Goal: Information Seeking & Learning: Understand process/instructions

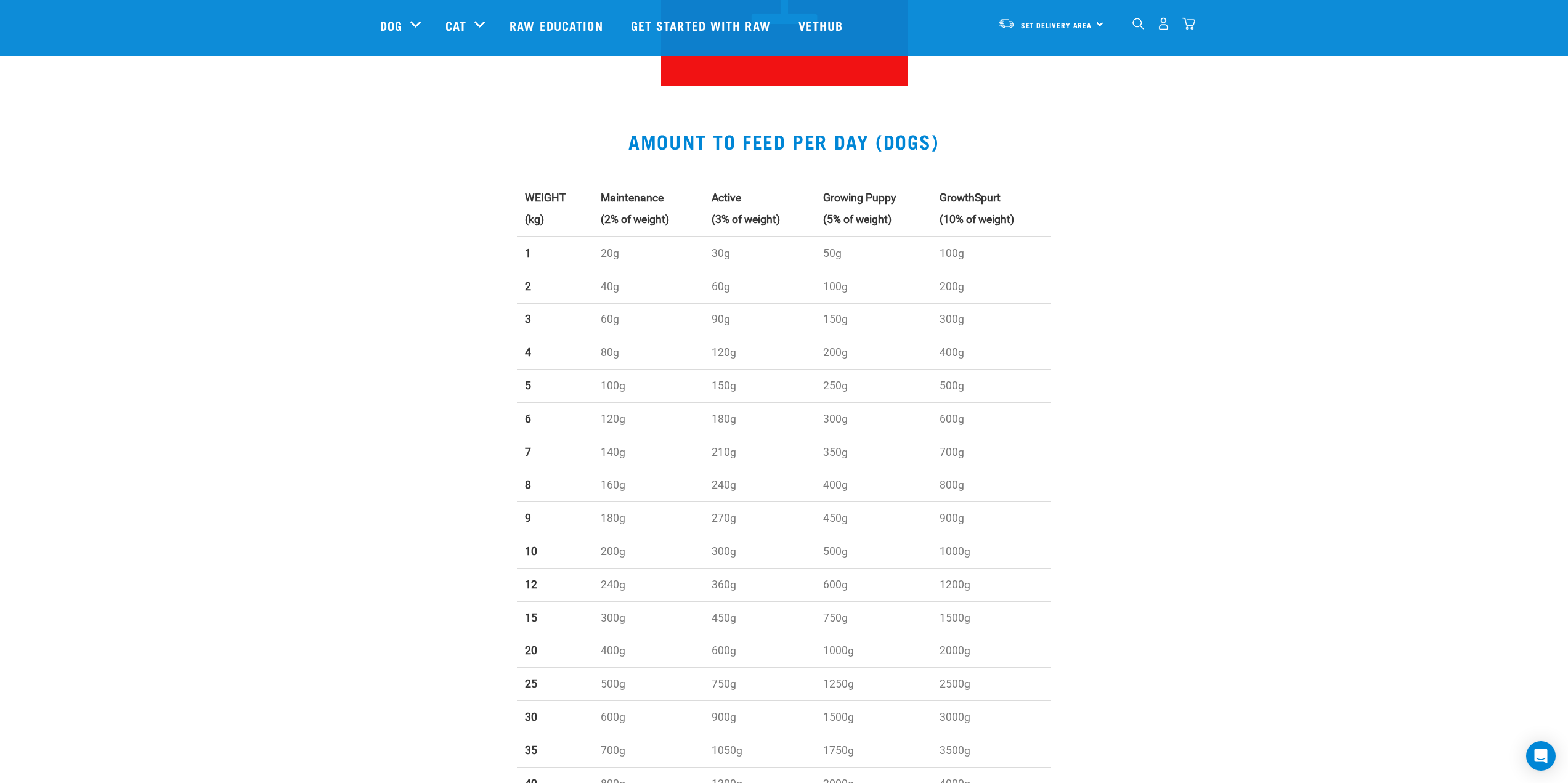
scroll to position [308, 0]
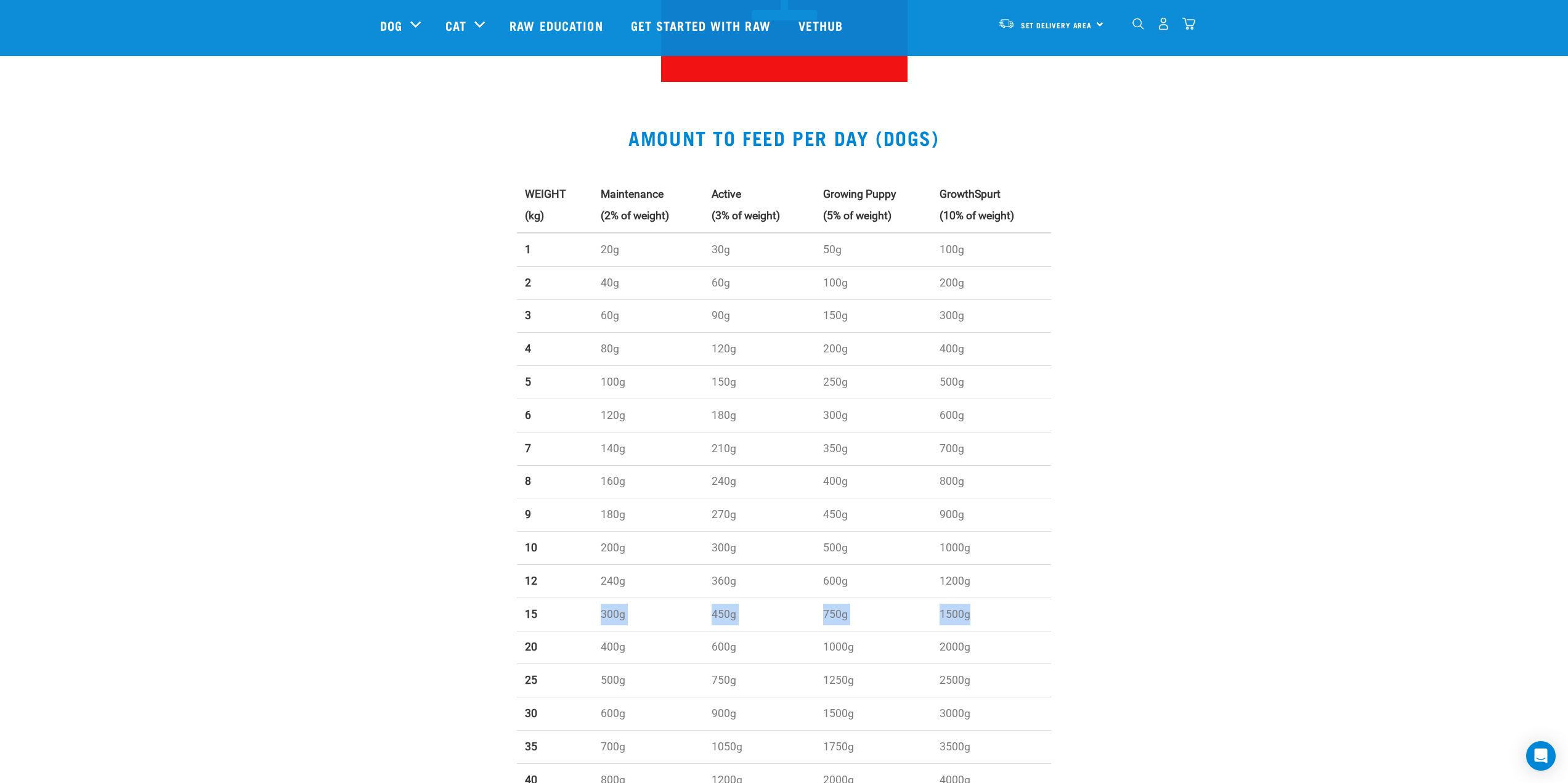
drag, startPoint x: 550, startPoint y: 614, endPoint x: 983, endPoint y: 605, distance: 433.1
click at [983, 605] on tr "15 300g 450g 750g 1500g" at bounding box center [783, 614] width 534 height 33
drag, startPoint x: 970, startPoint y: 577, endPoint x: 828, endPoint y: 577, distance: 142.0
click at [828, 577] on tr "12 240g 360g 600g 1200g" at bounding box center [783, 581] width 534 height 33
click at [828, 577] on td "600g" at bounding box center [874, 581] width 117 height 33
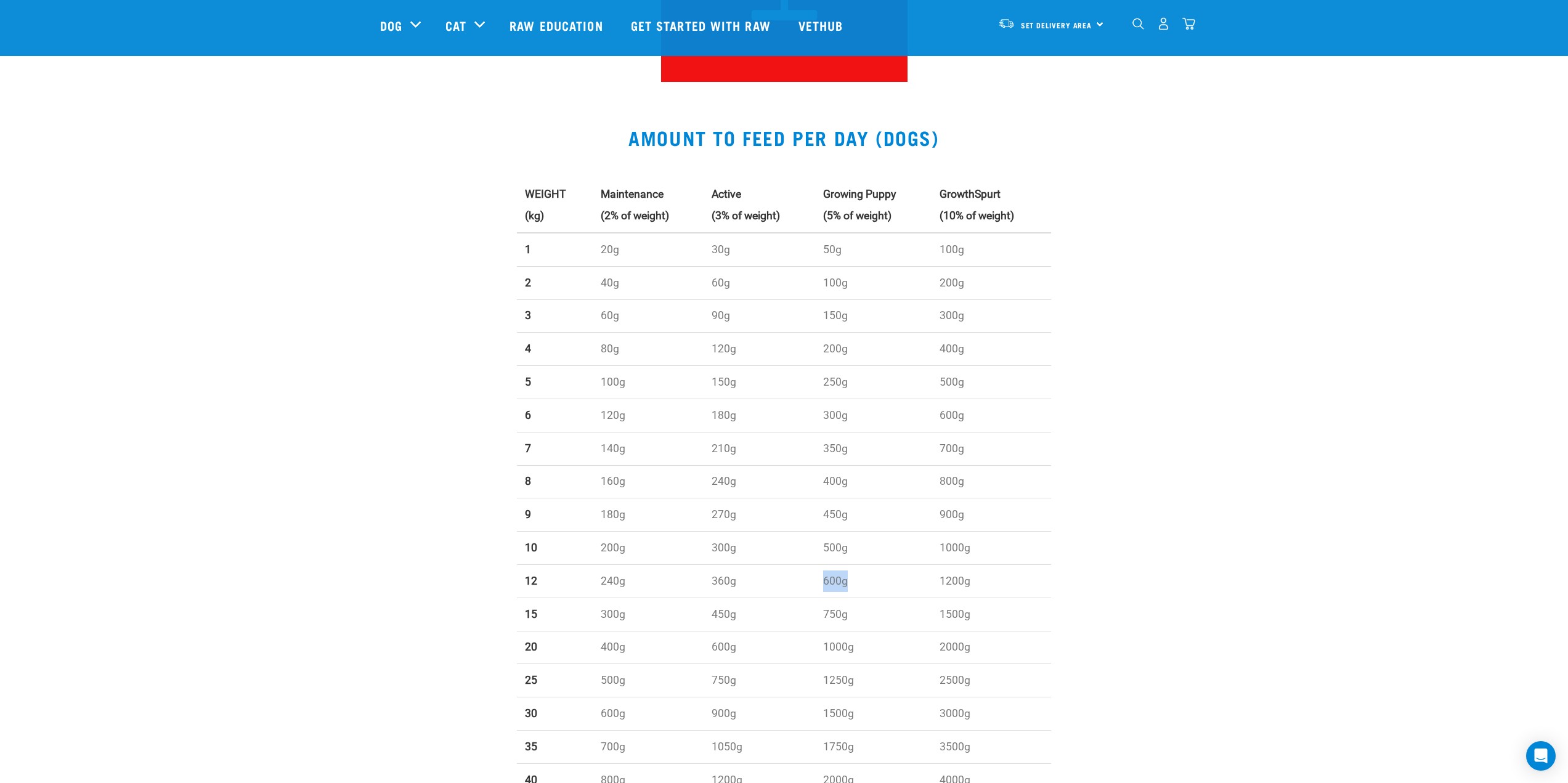
drag, startPoint x: 814, startPoint y: 574, endPoint x: 853, endPoint y: 582, distance: 39.8
click at [853, 582] on tr "12 240g 360g 600g 1200g" at bounding box center [783, 581] width 534 height 33
click at [857, 582] on td "600g" at bounding box center [874, 581] width 117 height 33
drag, startPoint x: 710, startPoint y: 581, endPoint x: 848, endPoint y: 584, distance: 138.0
click at [848, 584] on tr "12 240g 360g 600g 1200g" at bounding box center [783, 581] width 534 height 33
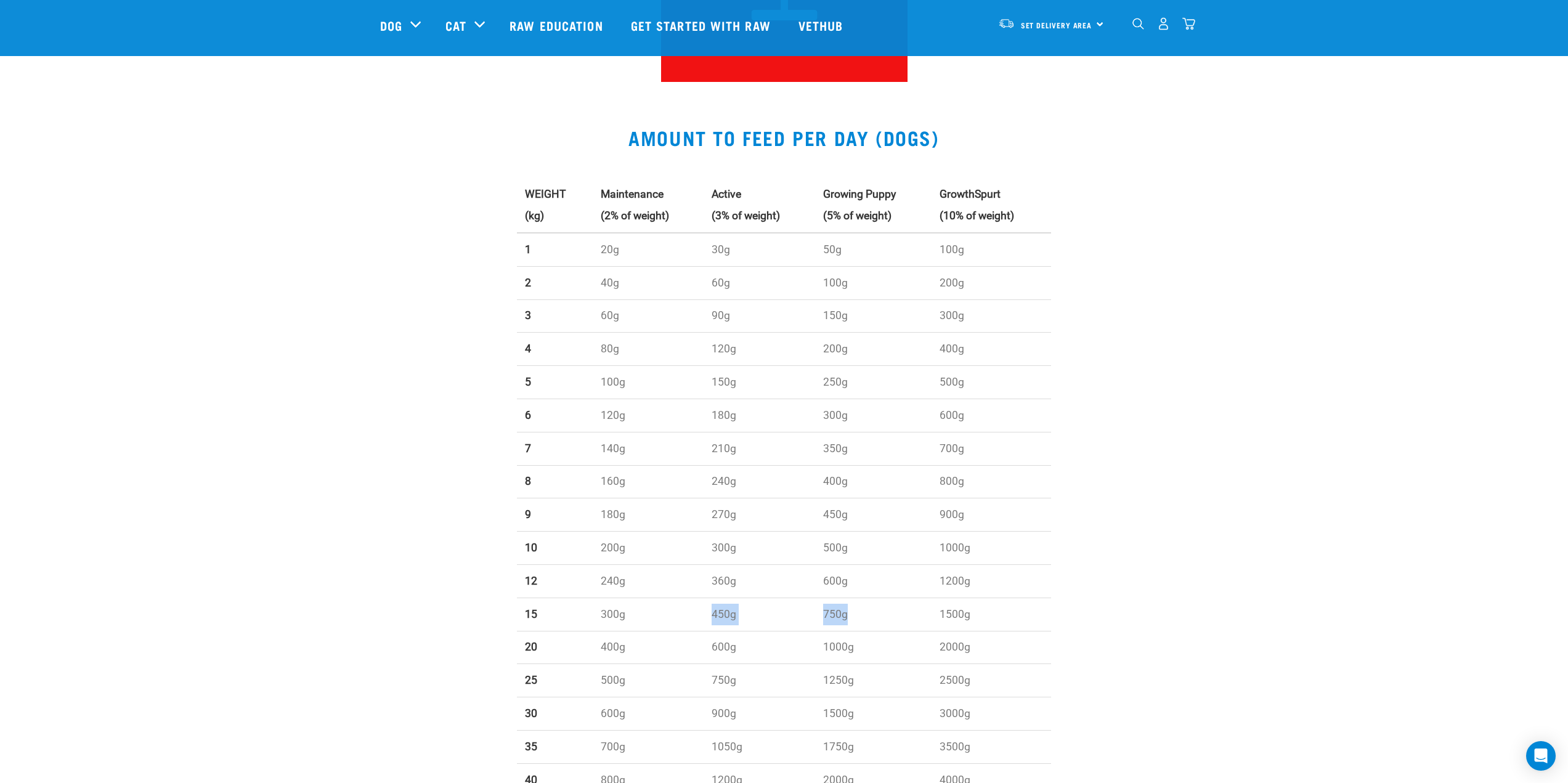
drag, startPoint x: 862, startPoint y: 611, endPoint x: 704, endPoint y: 618, distance: 158.2
click at [704, 618] on tr "15 300g 450g 750g 1500g" at bounding box center [783, 614] width 534 height 33
drag, startPoint x: 820, startPoint y: 182, endPoint x: 902, endPoint y: 215, distance: 88.4
click at [902, 215] on th "Growing Puppy (5% of weight)" at bounding box center [874, 205] width 117 height 55
